Goal: Find specific page/section

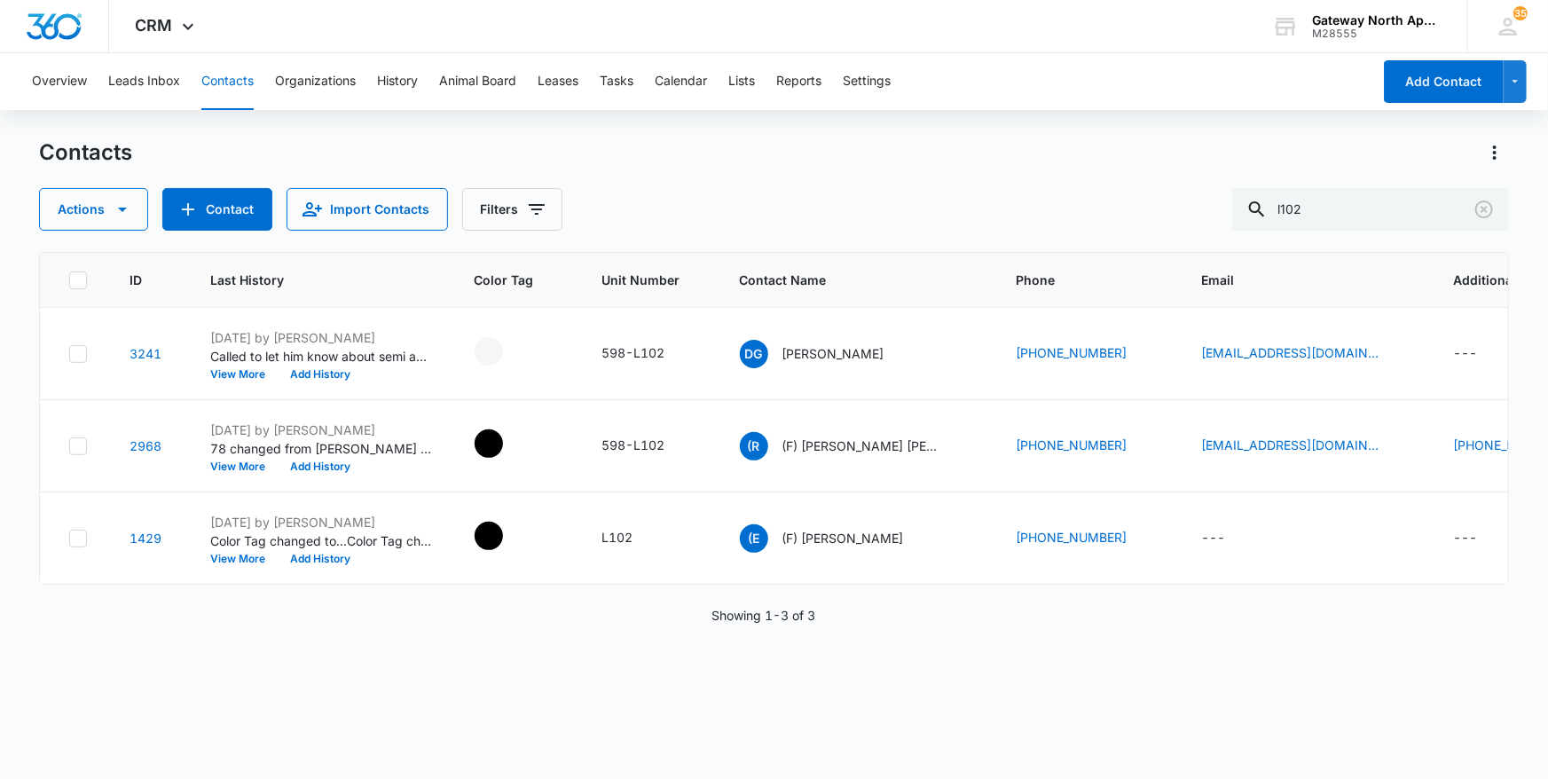
scroll to position [0, 224]
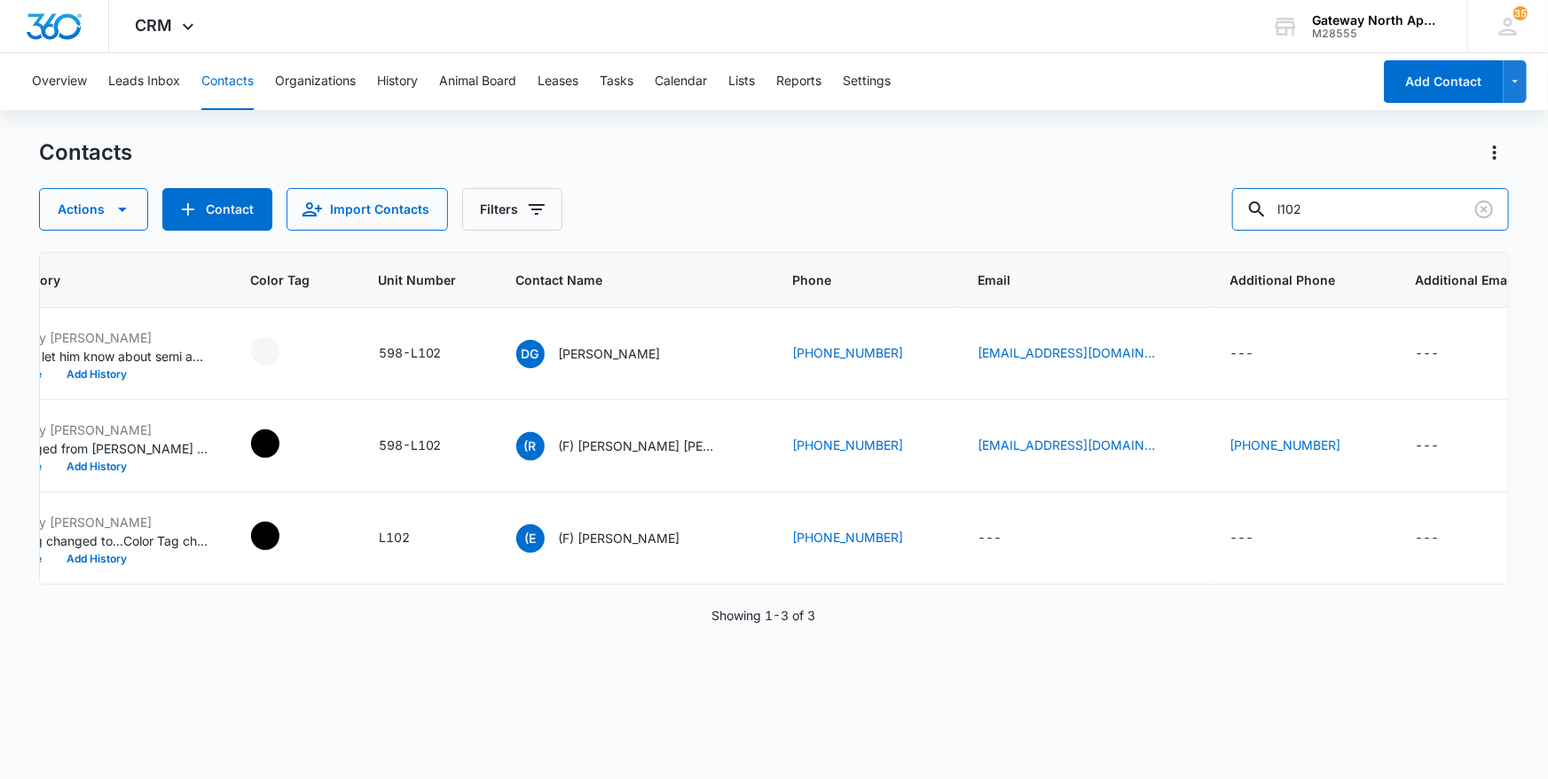
drag, startPoint x: 1330, startPoint y: 211, endPoint x: 1127, endPoint y: 214, distance: 203.2
click at [1127, 214] on div "Actions Contact Import Contacts Filters l102" at bounding box center [774, 209] width 1471 height 43
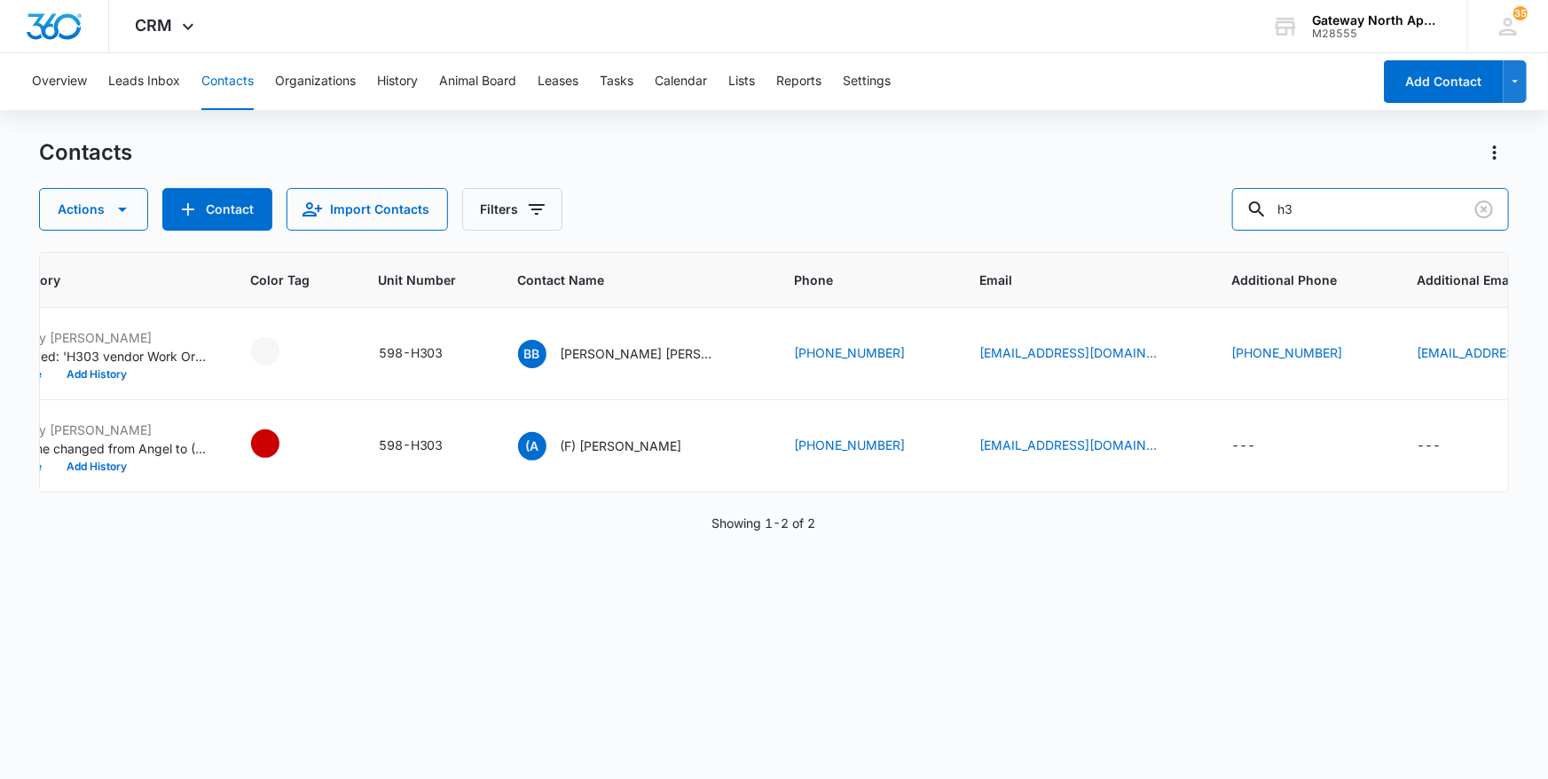
type input "h"
type input "n102"
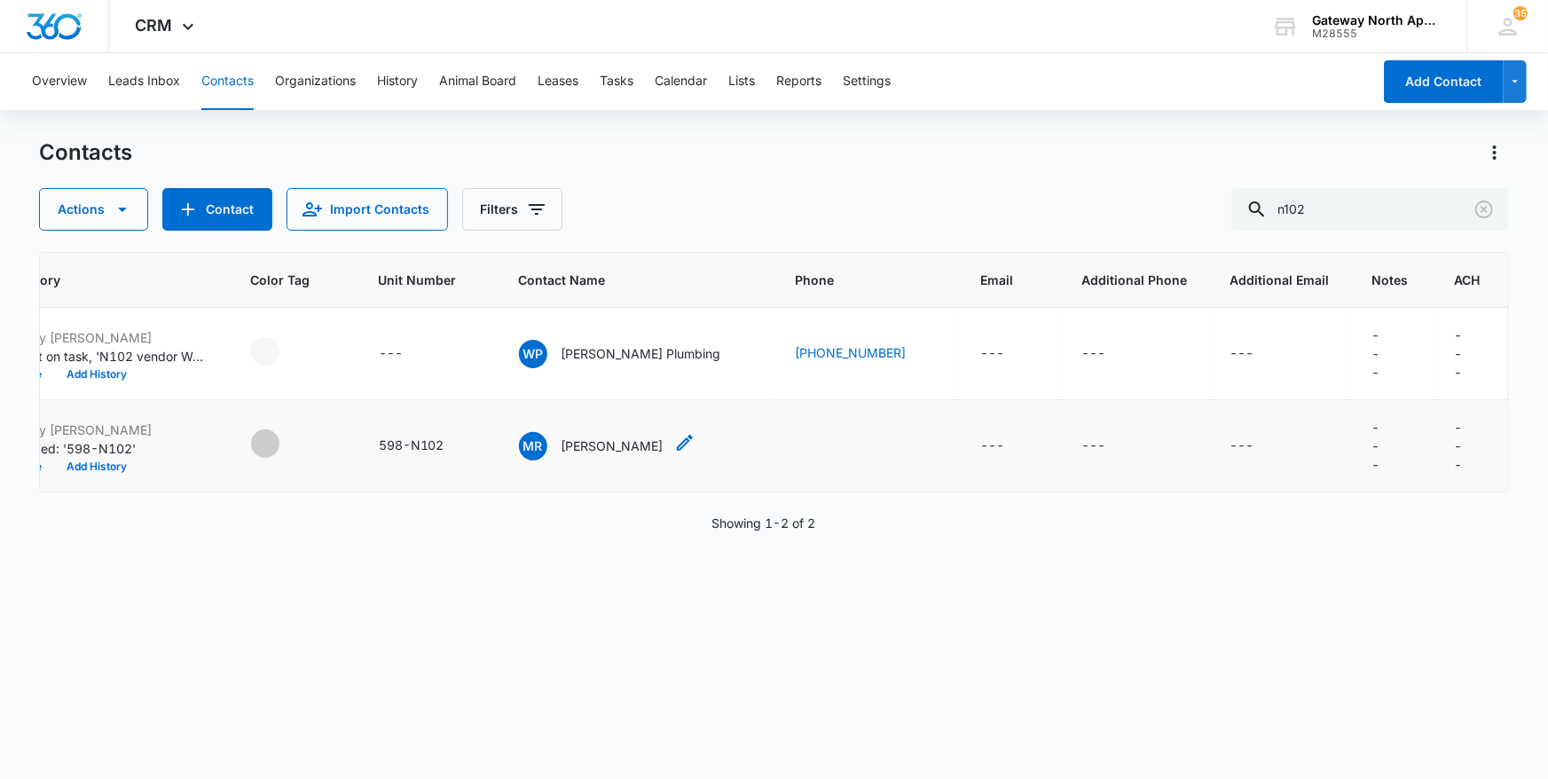
click at [587, 450] on p "[PERSON_NAME]" at bounding box center [613, 445] width 102 height 19
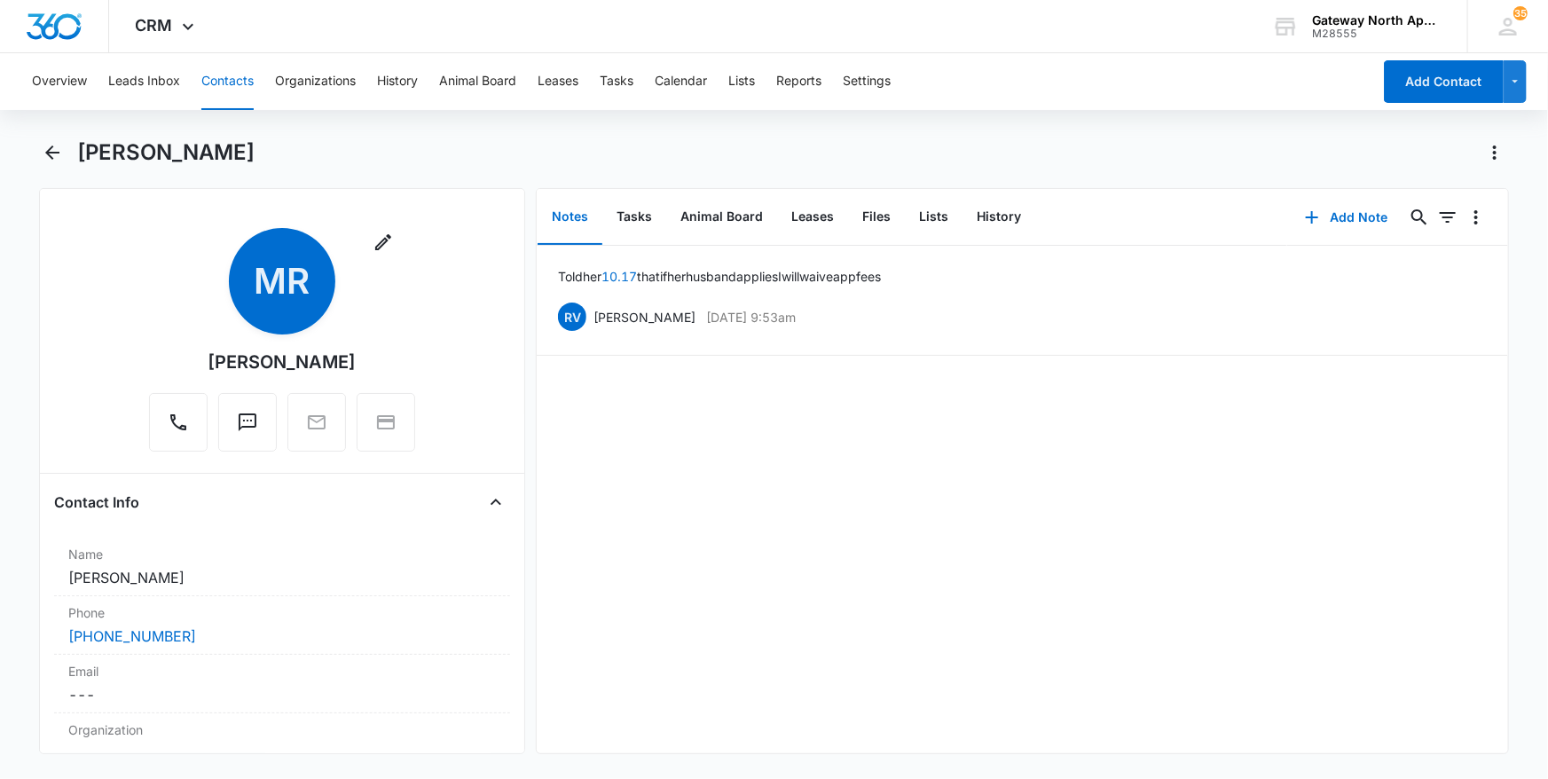
click at [1052, 452] on div "Told her 10.17 that if her husband applies I will waive app fees RV [PERSON_NAM…" at bounding box center [1022, 499] width 971 height 507
click at [57, 147] on icon "Back" at bounding box center [52, 152] width 21 height 21
